Goal: Information Seeking & Learning: Find specific fact

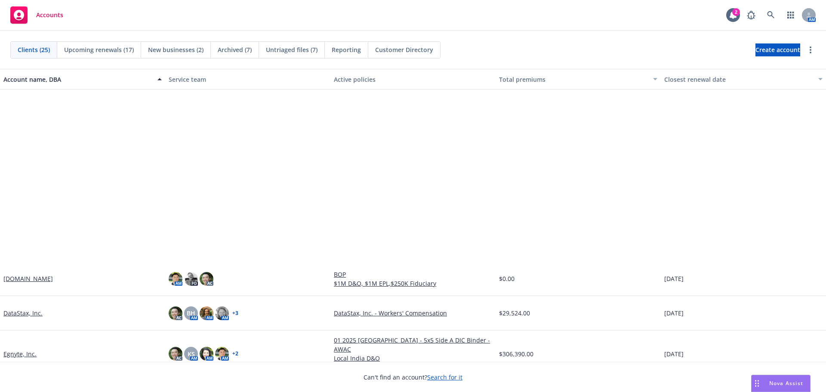
scroll to position [229, 0]
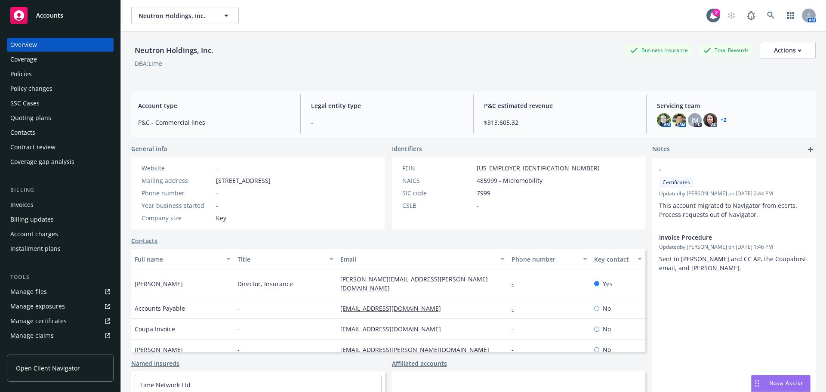
click at [26, 77] on div "Policies" at bounding box center [21, 74] width 22 height 14
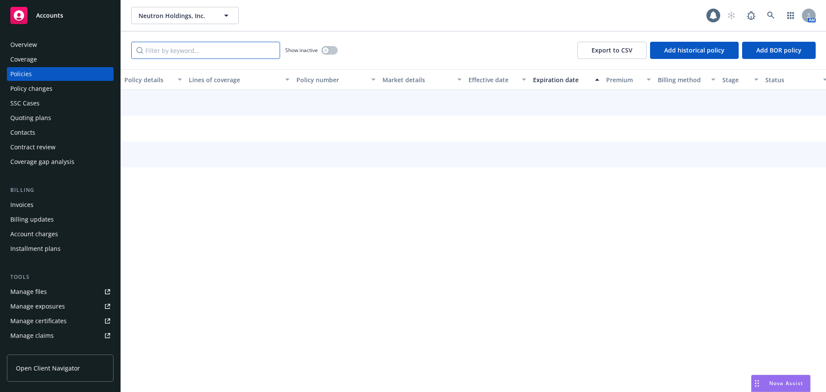
click at [165, 48] on input "Filter by keyword..." at bounding box center [205, 50] width 149 height 17
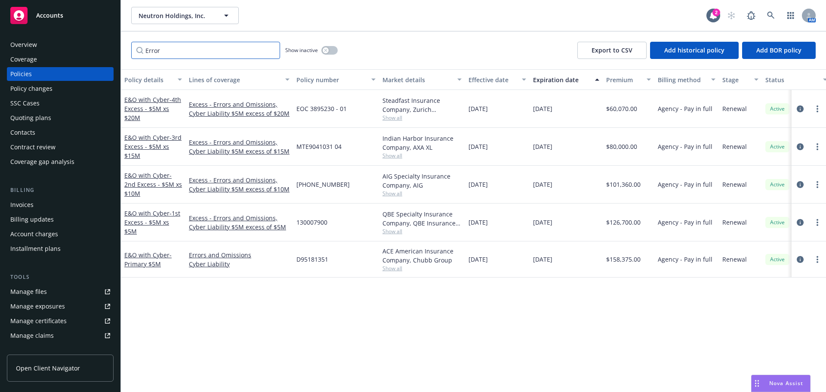
type input "Error"
drag, startPoint x: 160, startPoint y: 221, endPoint x: 154, endPoint y: 222, distance: 6.2
click at [160, 221] on link "E&O with Cyber - 1st Excess - $5M xs $5M" at bounding box center [152, 222] width 56 height 26
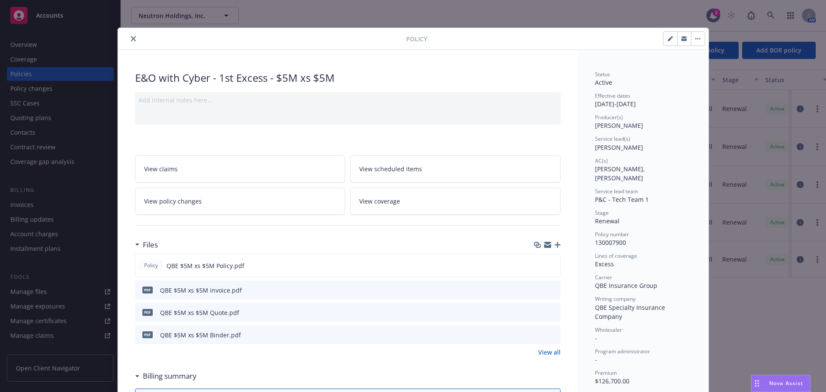
click at [131, 40] on icon "close" at bounding box center [133, 38] width 5 height 5
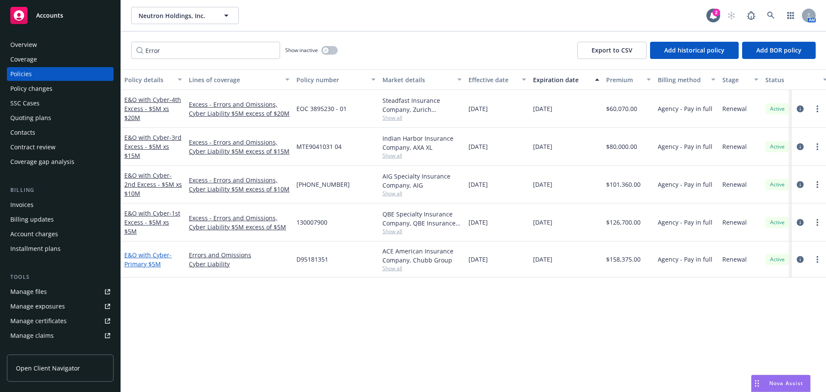
click at [151, 259] on div "E&O with Cyber - Primary $5M" at bounding box center [153, 259] width 58 height 18
drag, startPoint x: 148, startPoint y: 263, endPoint x: 141, endPoint y: 261, distance: 7.9
click at [148, 263] on span "- Primary $5M" at bounding box center [147, 259] width 47 height 17
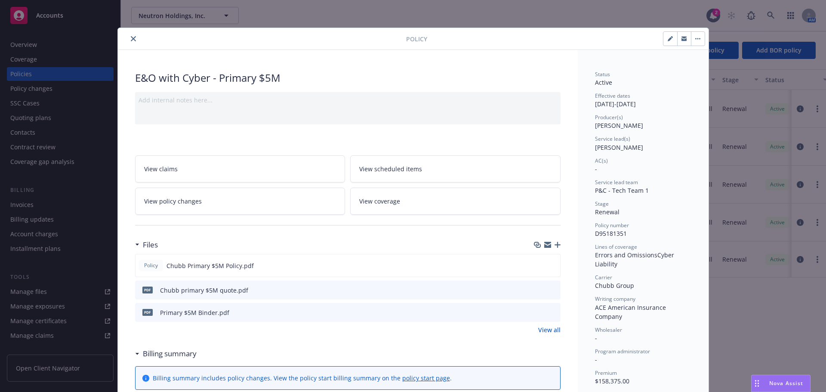
click at [133, 37] on button "close" at bounding box center [133, 39] width 10 height 10
